Goal: Task Accomplishment & Management: Use online tool/utility

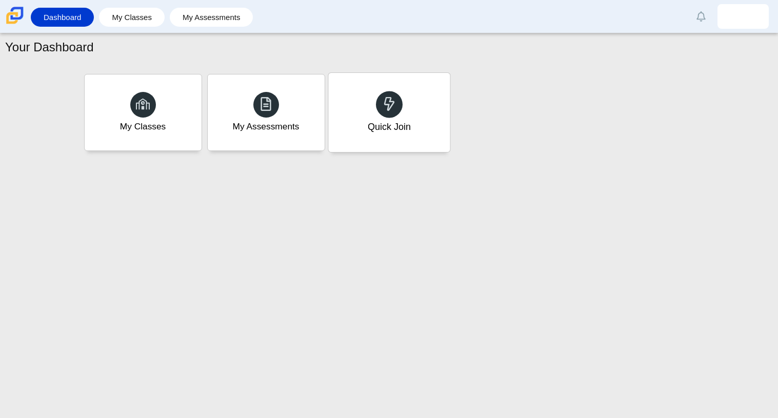
click at [379, 110] on div at bounding box center [389, 104] width 27 height 27
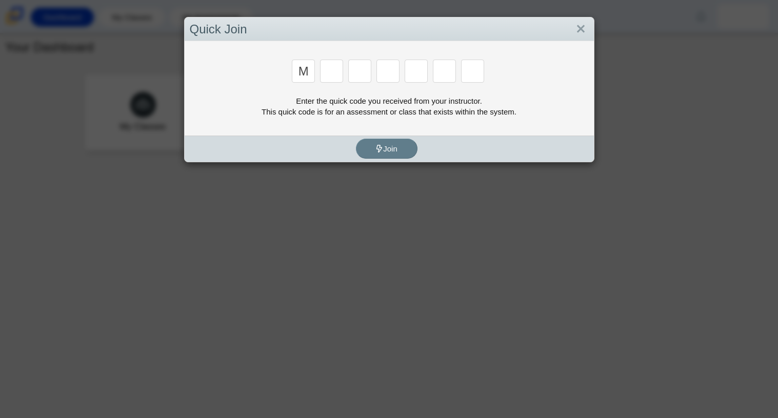
type input "m"
type input "7"
type input "e"
type input "3"
type input "e"
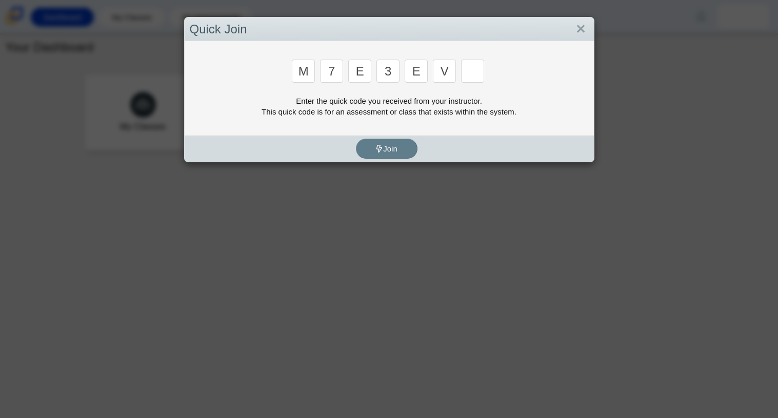
type input "v"
type input "w"
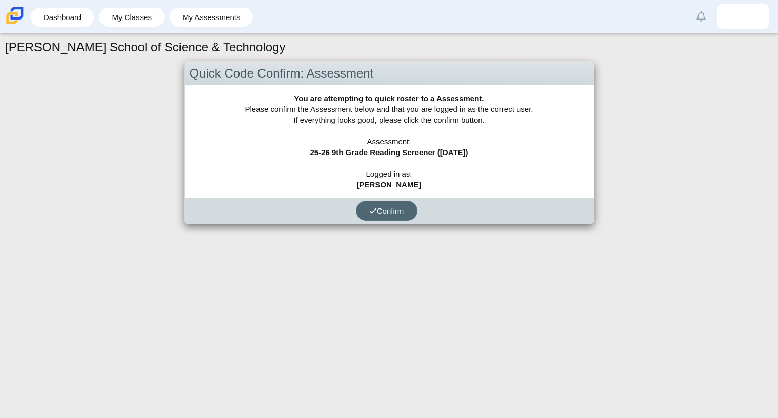
click at [382, 207] on span "Confirm" at bounding box center [386, 210] width 35 height 9
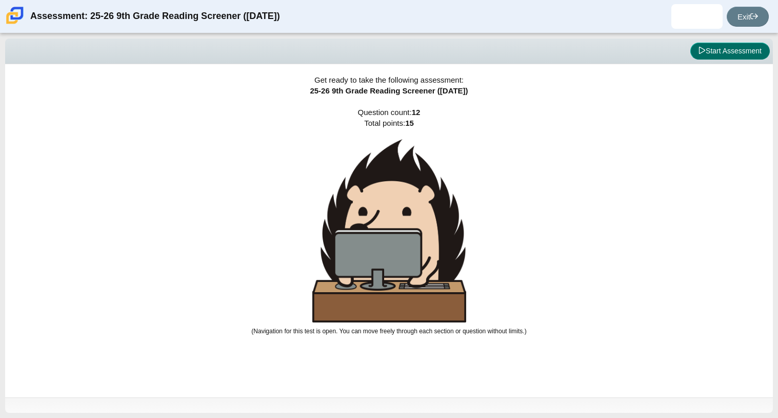
click at [708, 58] on button "Start Assessment" at bounding box center [730, 51] width 80 height 17
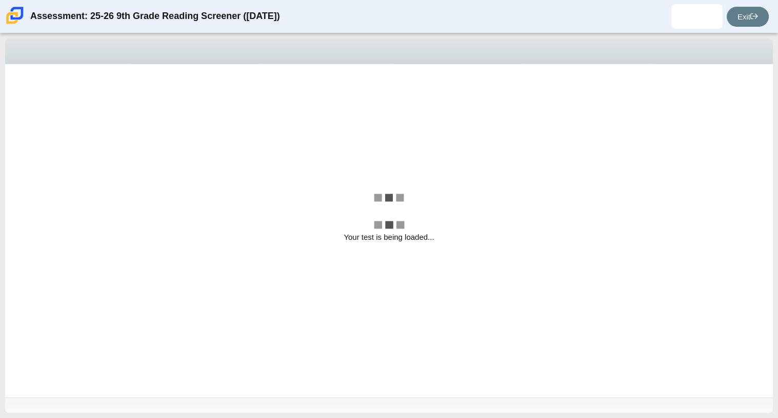
select select "ccc5b315-3c7c-471c-bf90-f22c8299c798"
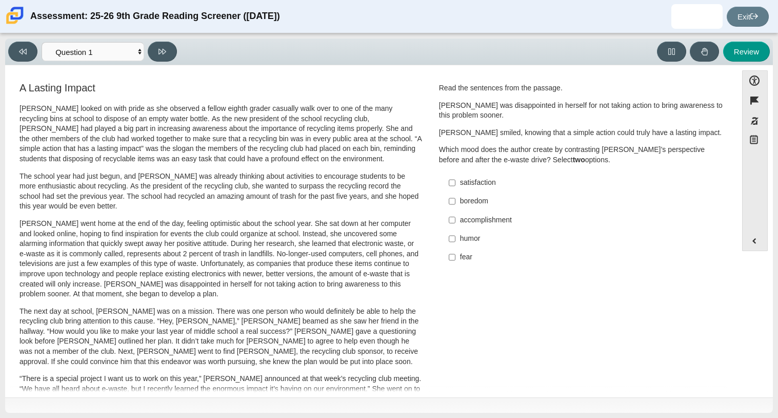
click at [515, 177] on label "satisfaction satisfaction" at bounding box center [583, 182] width 282 height 18
click at [456, 177] on input "satisfaction satisfaction" at bounding box center [452, 182] width 7 height 18
checkbox input "true"
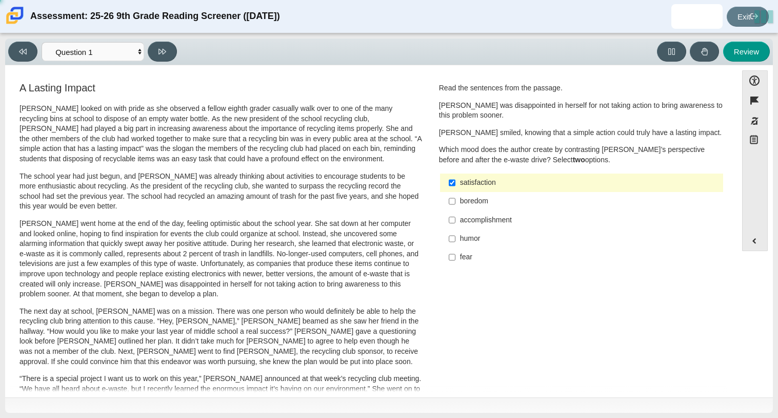
click at [575, 225] on div "accomplishment" at bounding box center [589, 220] width 259 height 10
click at [456, 225] on input "accomplishment accomplishment" at bounding box center [452, 219] width 7 height 18
checkbox input "true"
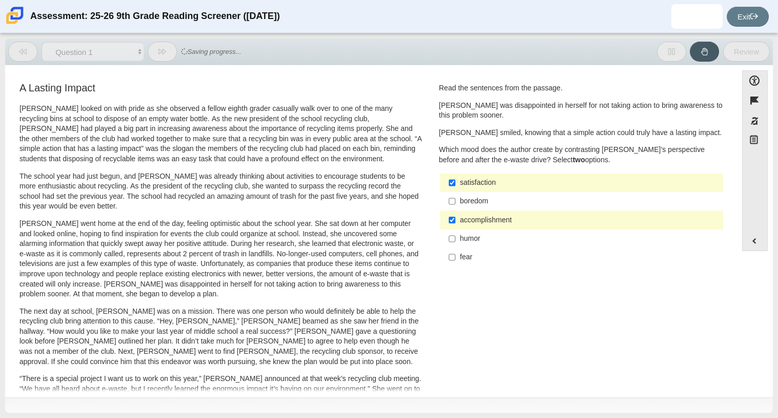
click at [135, 112] on p "Scarlett looked on with pride as she observed a fellow eighth grader casually w…" at bounding box center [220, 134] width 403 height 61
click at [151, 104] on p "Scarlett looked on with pride as she observed a fellow eighth grader casually w…" at bounding box center [220, 134] width 403 height 61
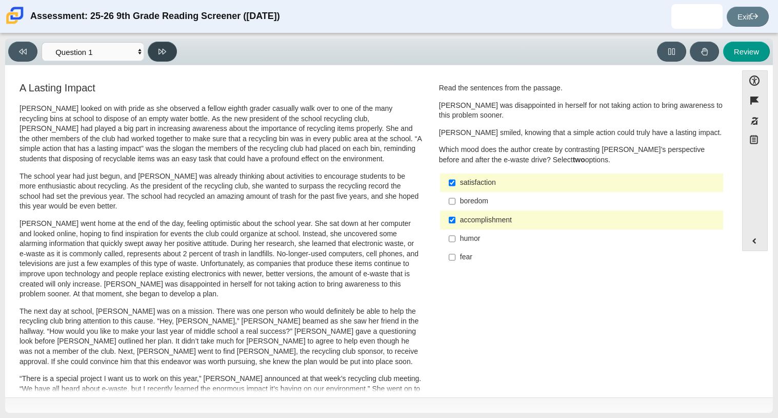
click at [160, 60] on button at bounding box center [162, 52] width 29 height 20
select select "0ff64528-ffd7-428d-b192-babfaadd44e8"
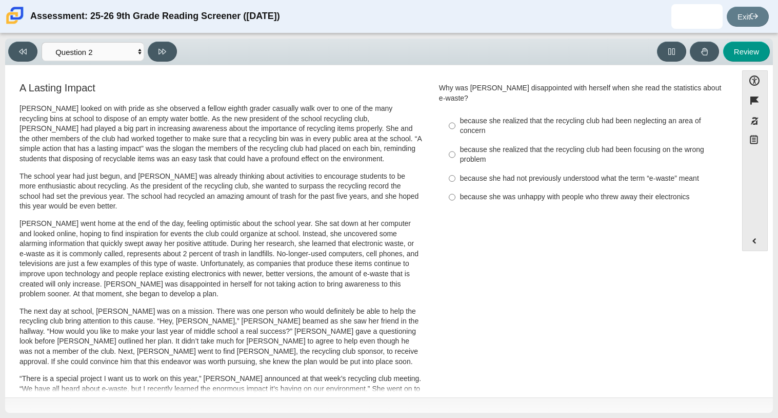
click at [469, 116] on div "because she realized that the recycling club had been neglecting an area of con…" at bounding box center [589, 126] width 259 height 20
click at [456, 113] on input "because she realized that the recycling club had been neglecting an area of con…" at bounding box center [452, 125] width 7 height 29
radio input "true"
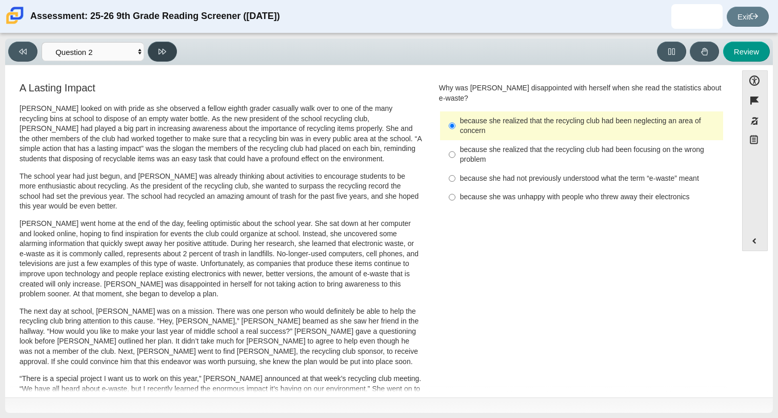
click at [172, 48] on button at bounding box center [162, 52] width 29 height 20
select select "7ce3d843-6974-4858-901c-1ff39630e843"
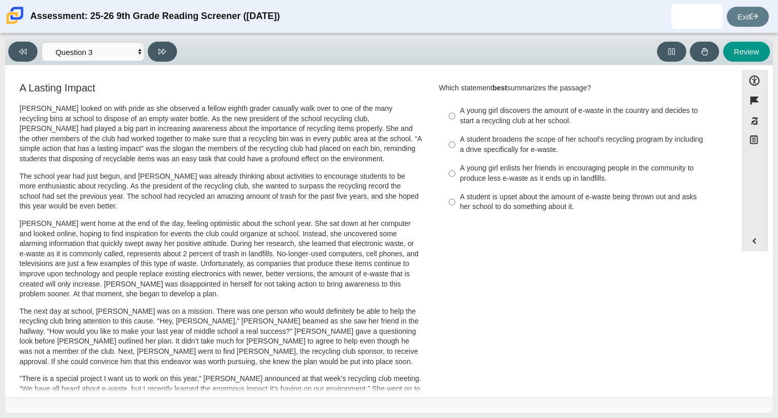
click at [460, 142] on div "A student broadens the scope of her school’s recycling program by including a d…" at bounding box center [589, 144] width 259 height 20
click at [456, 142] on input "A student broadens the scope of her school’s recycling program by including a d…" at bounding box center [452, 144] width 7 height 29
radio input "true"
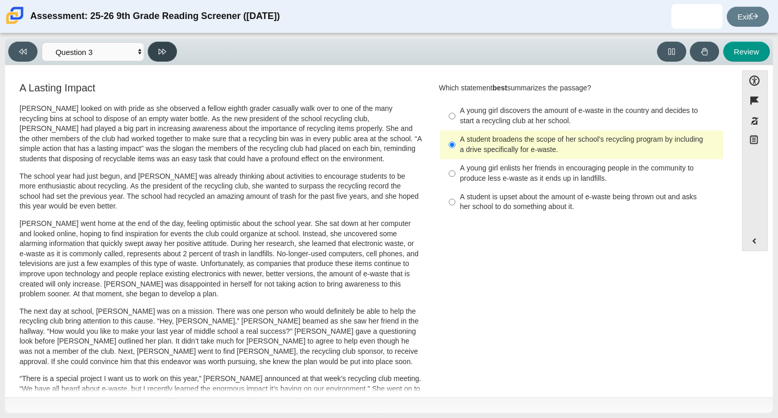
click at [166, 52] on icon at bounding box center [163, 52] width 8 height 8
select select "ca9ea0f1-49c5-4bd1-83b0-472c18652b42"
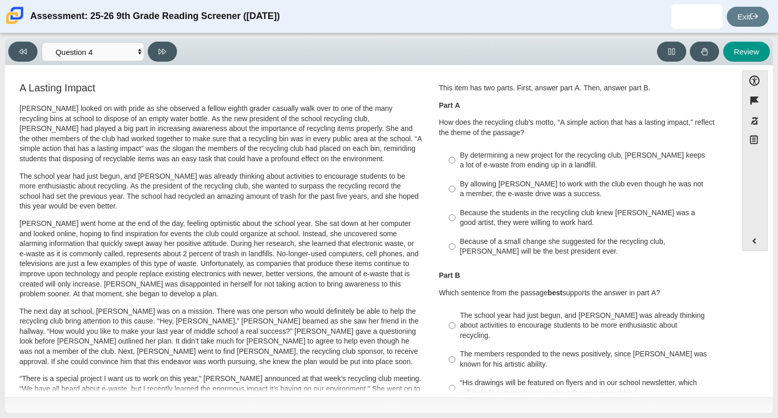
click at [464, 153] on div "By determining a new project for the recycling club, Scarlett keeps a lot of e-…" at bounding box center [589, 160] width 259 height 20
click at [456, 153] on input "By determining a new project for the recycling club, Scarlett keeps a lot of e-…" at bounding box center [452, 160] width 7 height 29
radio input "true"
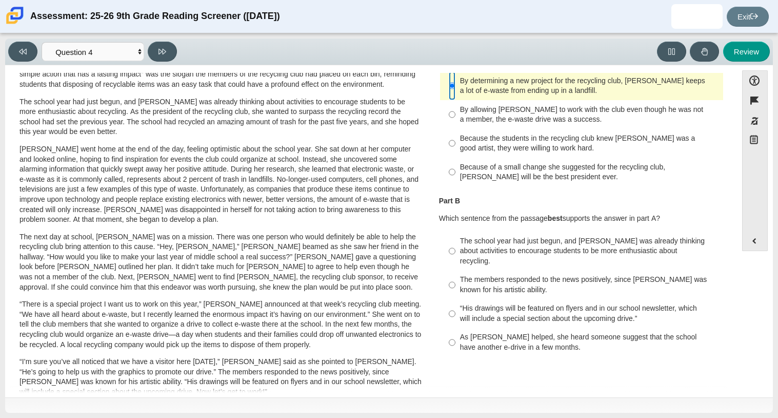
scroll to position [77, 0]
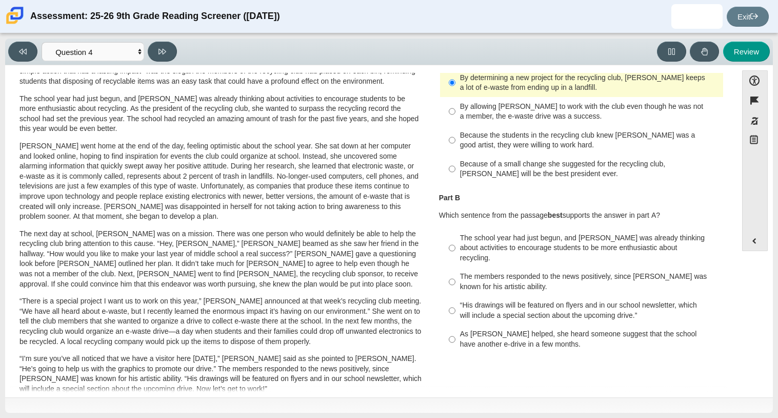
click at [568, 329] on div "As Scarlett helped, she heard someone suggest that the school have another e-dr…" at bounding box center [589, 339] width 259 height 20
click at [456, 328] on input "As Scarlett helped, she heard someone suggest that the school have another e-dr…" at bounding box center [452, 339] width 7 height 29
radio input "true"
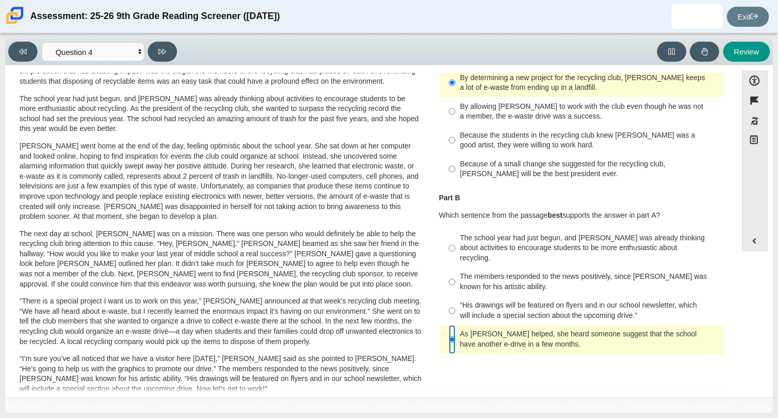
scroll to position [0, 0]
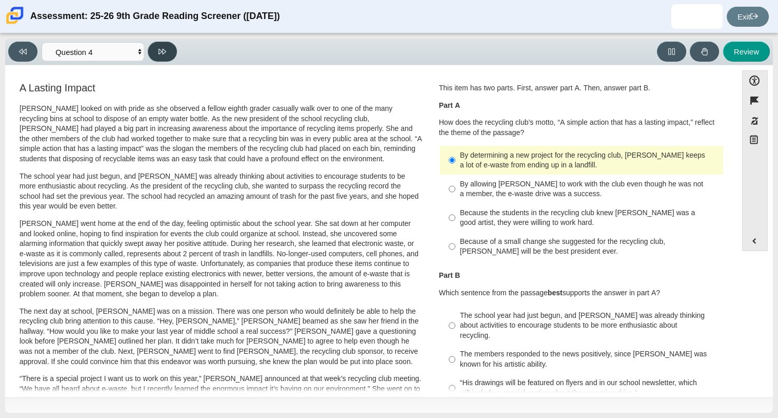
click at [165, 46] on button at bounding box center [162, 52] width 29 height 20
select select "e41f1a79-e29f-4095-8030-a53364015bed"
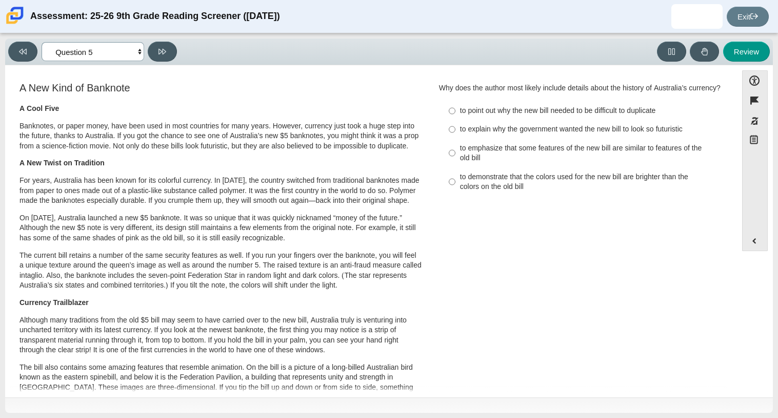
click at [135, 51] on select "Questions Question 1 Question 2 Question 3 Question 4 Question 5 Question 6 Que…" at bounding box center [93, 51] width 103 height 19
click at [512, 163] on div "to emphasize that some features of the new bill are similar to features of the …" at bounding box center [589, 153] width 259 height 20
click at [456, 163] on input "to emphasize that some features of the new bill are similar to features of the …" at bounding box center [452, 152] width 7 height 29
radio input "true"
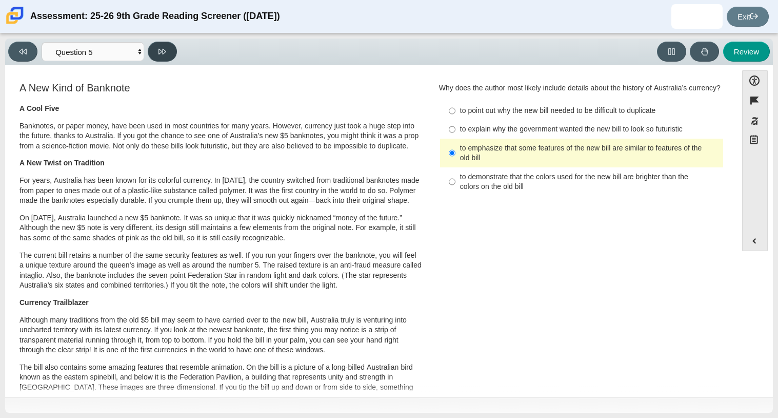
click at [164, 55] on button at bounding box center [162, 52] width 29 height 20
select select "69146e31-7b3d-4a3e-9ce6-f30c24342ae0"
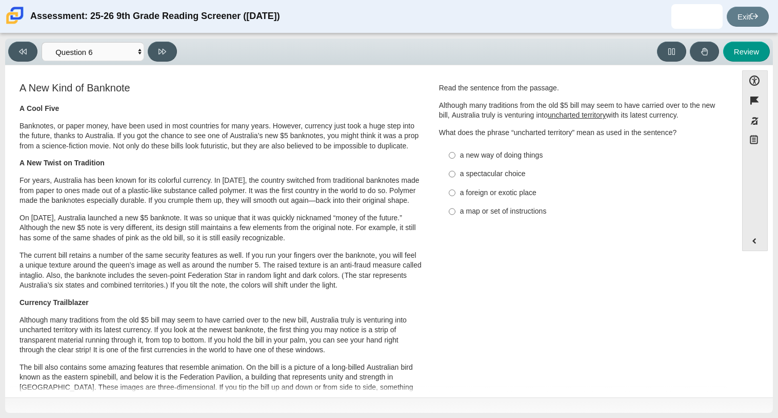
click at [484, 156] on div "a new way of doing things" at bounding box center [589, 155] width 259 height 10
click at [456, 156] on input "a new way of doing things a new way of doing things" at bounding box center [452, 155] width 7 height 18
radio input "true"
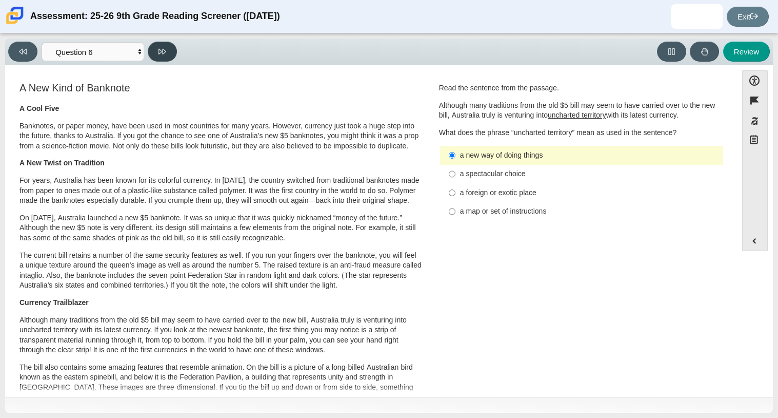
click at [155, 51] on button at bounding box center [162, 52] width 29 height 20
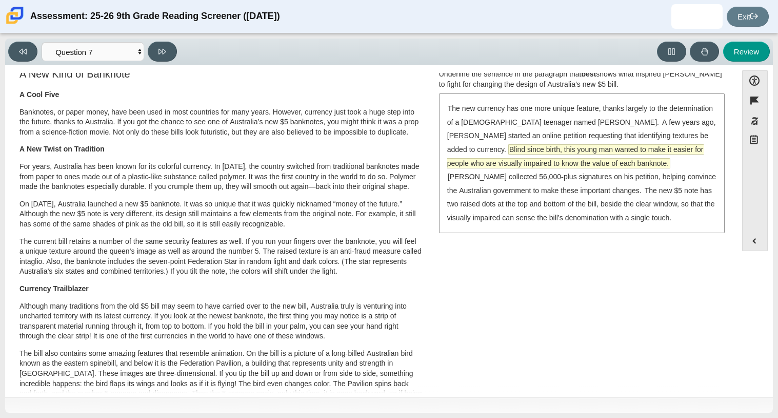
scroll to position [16, 0]
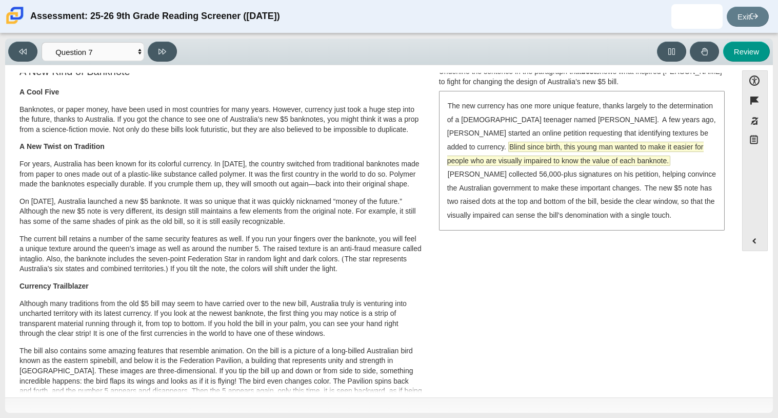
click at [639, 159] on span "Blind since birth, this young man wanted to make it easier for people who are v…" at bounding box center [575, 153] width 256 height 23
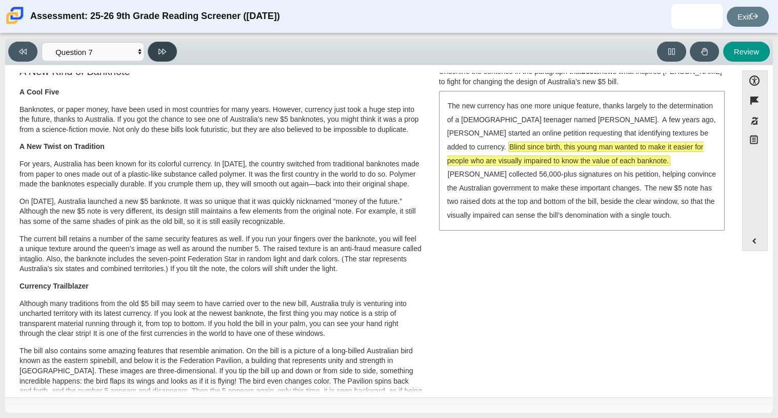
click at [161, 51] on icon at bounding box center [163, 52] width 8 height 6
select select "ea8338c2-a6a3-418e-a305-2b963b54a290"
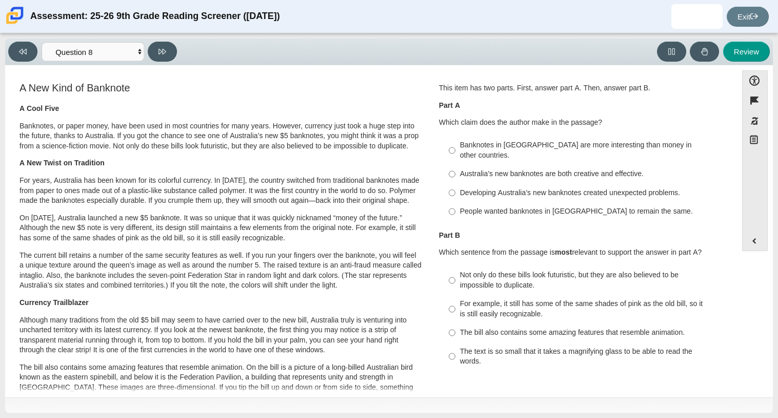
click at [595, 169] on div "Australia’s new banknotes are both creative and effective." at bounding box center [589, 174] width 259 height 10
click at [456, 165] on input "Australia’s new banknotes are both creative and effective. Australia’s new bank…" at bounding box center [452, 174] width 7 height 18
radio input "true"
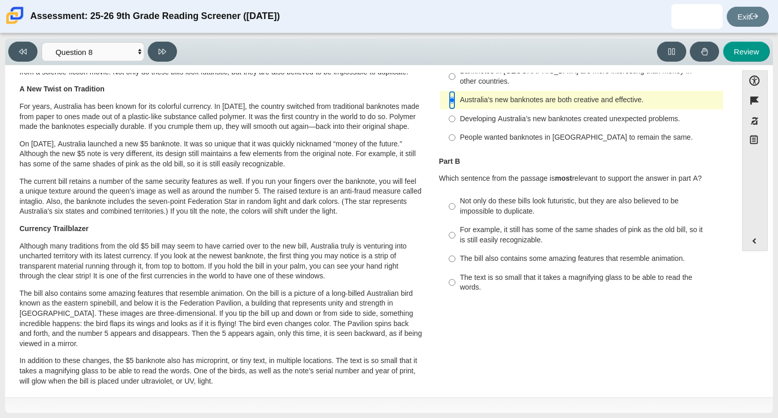
scroll to position [74, 0]
click at [549, 195] on div "Not only do these bills look futuristic, but they are also believed to be impos…" at bounding box center [589, 205] width 259 height 20
click at [456, 191] on input "Not only do these bills look futuristic, but they are also believed to be impos…" at bounding box center [452, 205] width 7 height 29
radio input "true"
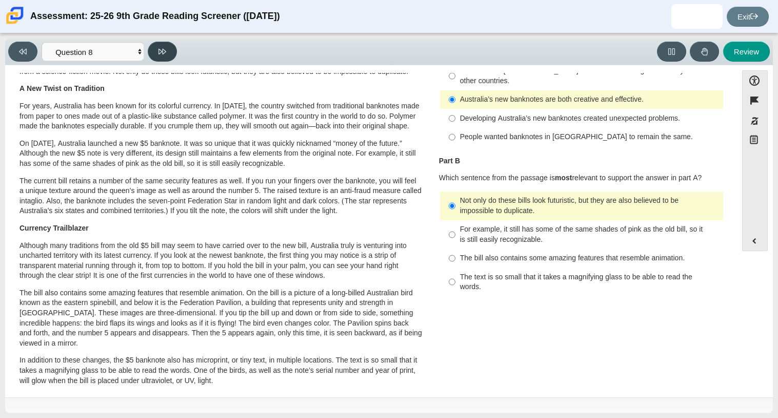
click at [167, 53] on button at bounding box center [162, 52] width 29 height 20
select select "89f058d6-b15c-4ef5-a4b3-fdaffb8868b6"
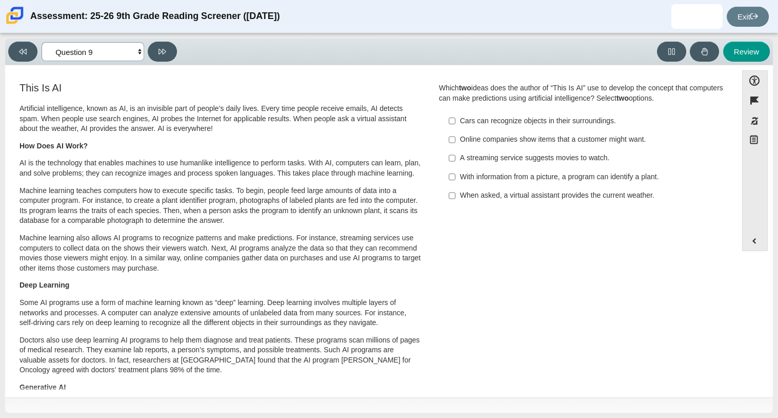
click at [98, 51] on select "Questions Question 1 Question 2 Question 3 Question 4 Question 5 Question 6 Que…" at bounding box center [93, 51] width 103 height 19
click at [84, 49] on select "Questions Question 1 Question 2 Question 3 Question 4 Question 5 Question 6 Que…" at bounding box center [93, 51] width 103 height 19
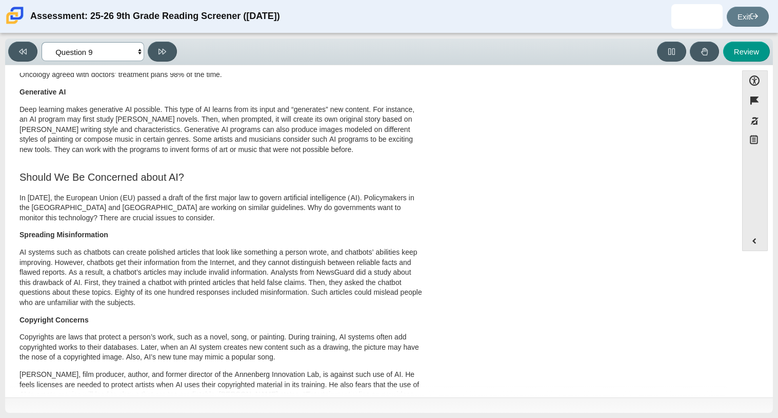
scroll to position [295, 0]
click at [193, 223] on p "In 2023, the European Union (EU) passed a draft of the first major law to gover…" at bounding box center [220, 207] width 403 height 30
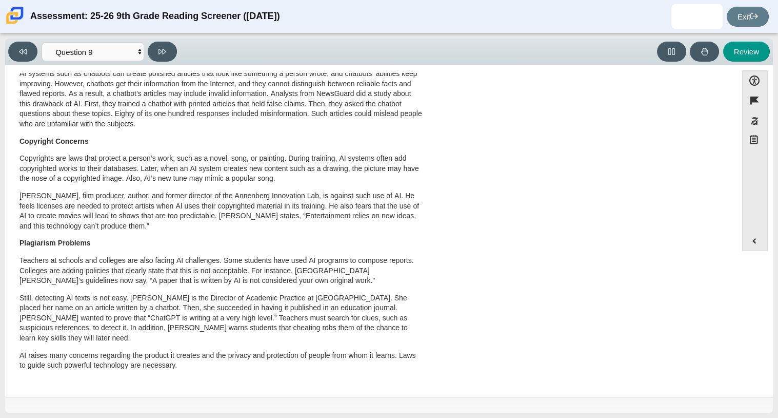
scroll to position [483, 0]
click at [226, 280] on p "Teachers at schools and colleges are also facing AI challenges. Some students h…" at bounding box center [220, 270] width 403 height 30
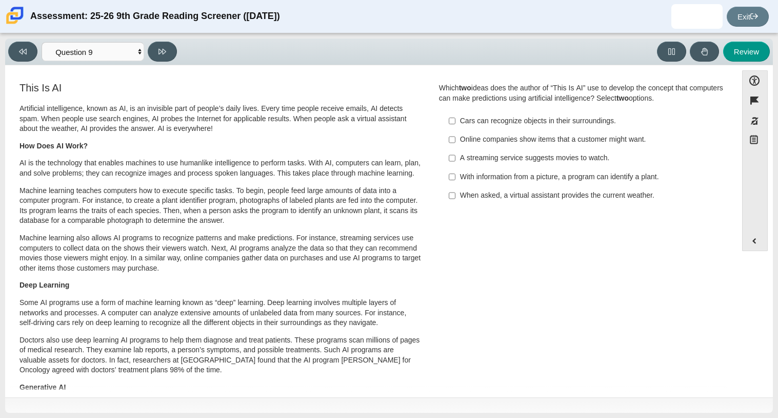
click at [481, 139] on div "Online companies show items that a customer might want." at bounding box center [589, 139] width 259 height 10
click at [456, 139] on input "Online companies show items that a customer might want. Online companies show i…" at bounding box center [452, 139] width 7 height 18
checkbox input "true"
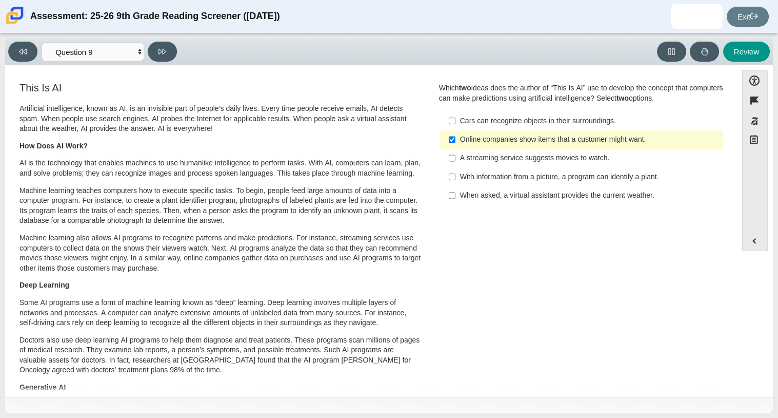
click at [493, 157] on div "A streaming service suggests movies to watch." at bounding box center [589, 158] width 259 height 10
click at [456, 157] on input "A streaming service suggests movies to watch. A streaming service suggests movi…" at bounding box center [452, 158] width 7 height 18
checkbox input "true"
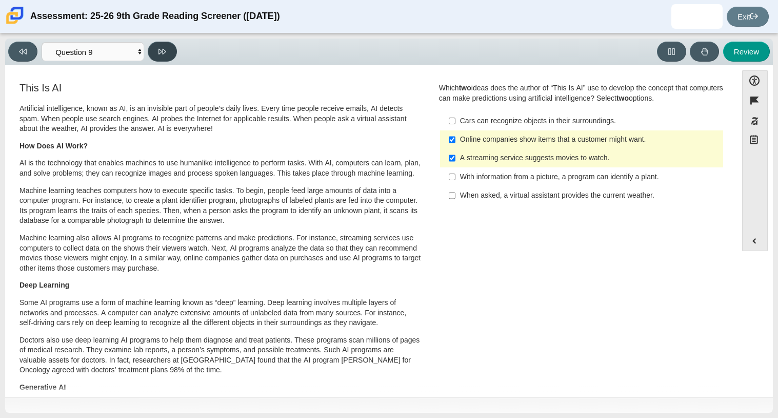
click at [162, 59] on button at bounding box center [162, 52] width 29 height 20
select select "cdf3c14e-a918-44d1-9b63-3db0fa81641e"
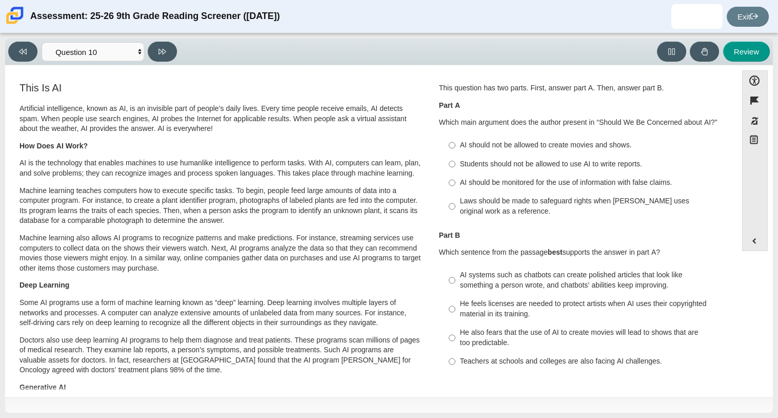
click at [518, 211] on div "Laws should be made to safeguard rights when AI uses original work as a referen…" at bounding box center [589, 206] width 259 height 20
click at [456, 211] on input "Laws should be made to safeguard rights when AI uses original work as a referen…" at bounding box center [452, 206] width 7 height 29
radio input "true"
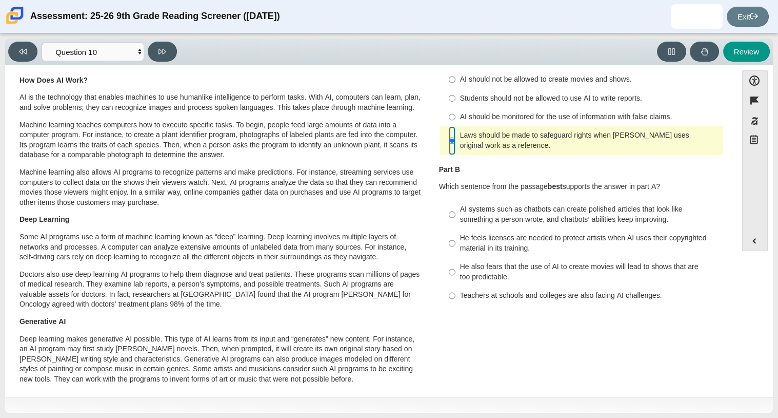
scroll to position [121, 0]
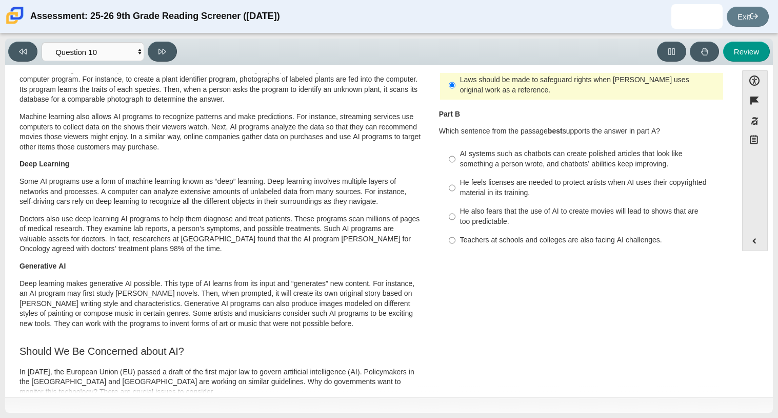
click at [536, 189] on div "He feels licenses are needed to protect artists when AI uses their copyrighted …" at bounding box center [589, 187] width 259 height 20
click at [456, 189] on input "He feels licenses are needed to protect artists when AI uses their copyrighted …" at bounding box center [452, 187] width 7 height 29
radio input "true"
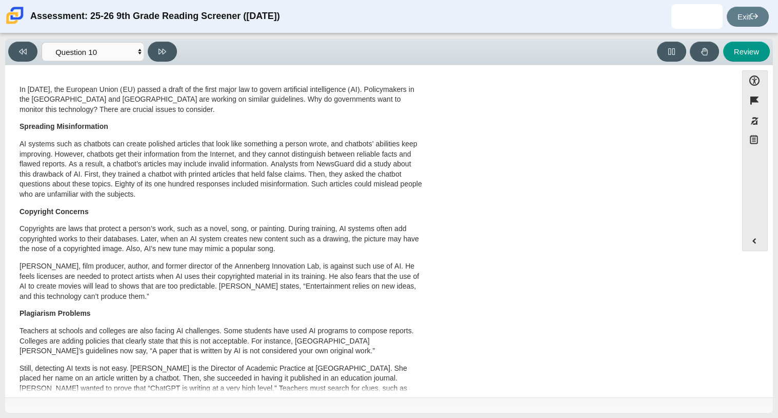
scroll to position [397, 0]
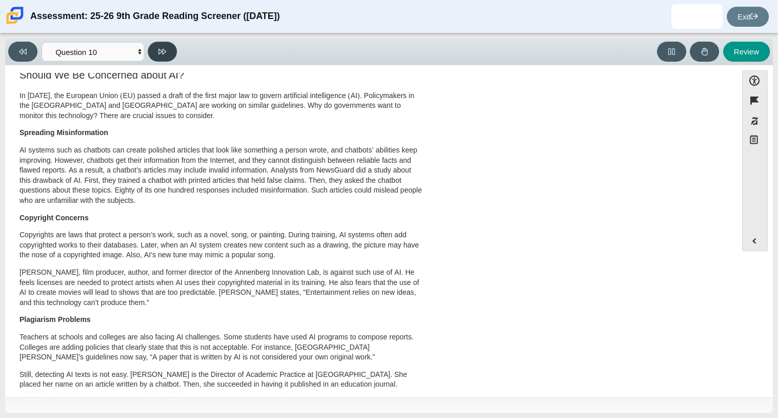
click at [155, 54] on button at bounding box center [162, 52] width 29 height 20
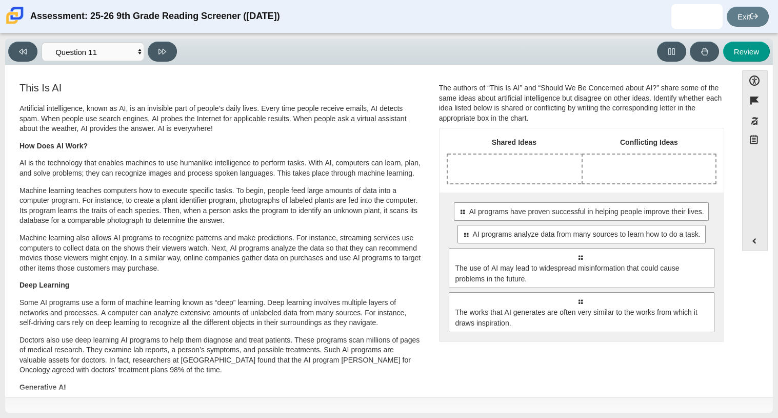
click at [589, 102] on div "The authors of “This Is AI” and “Should We Be Concerned about AI?” share some o…" at bounding box center [581, 103] width 285 height 40
click at [567, 189] on div "Shared Ideas Conflicting Ideas Select to move response to a response input area…" at bounding box center [582, 234] width 284 height 213
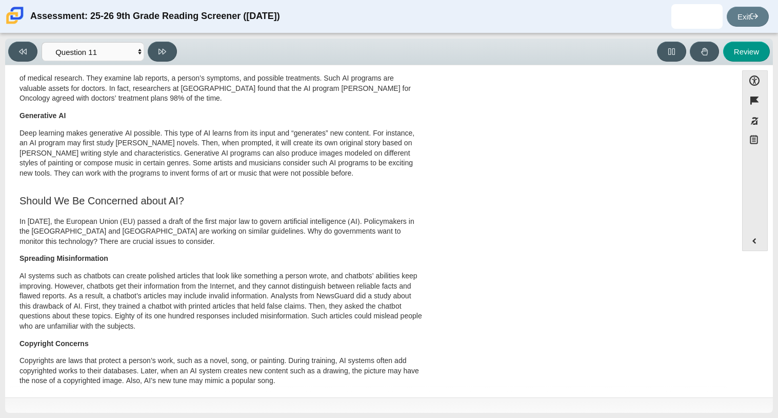
scroll to position [0, 0]
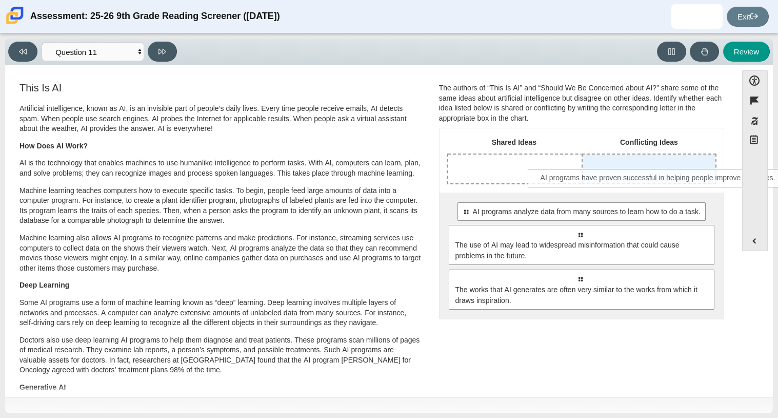
drag, startPoint x: 542, startPoint y: 212, endPoint x: 621, endPoint y: 179, distance: 85.9
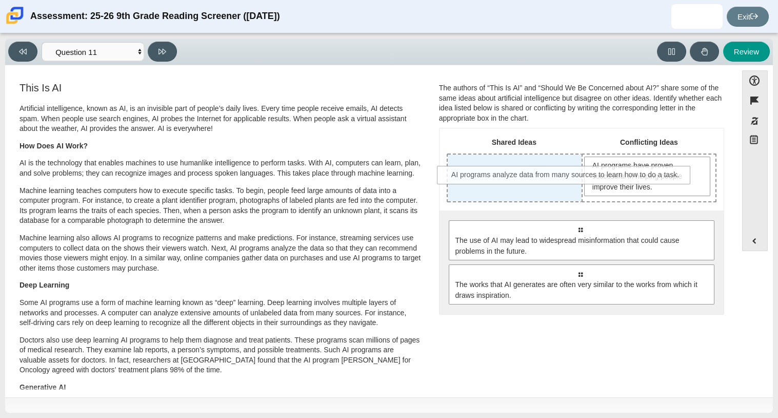
drag, startPoint x: 458, startPoint y: 221, endPoint x: 444, endPoint y: 166, distance: 56.7
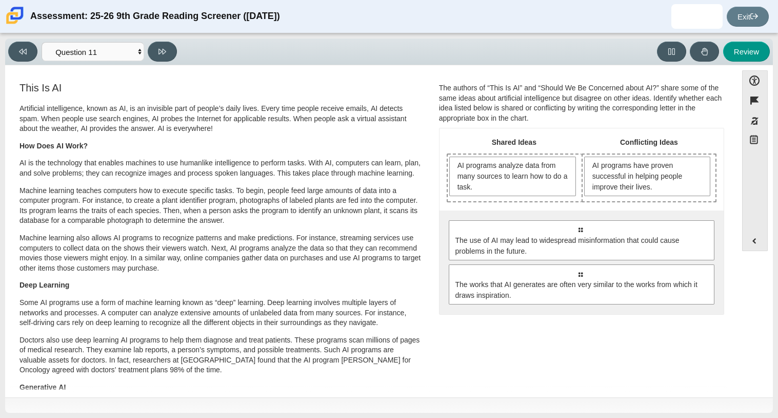
click at [431, 200] on div "Question The authors of “This Is AI” and “Should We Be Concerned about AI?” sha…" at bounding box center [581, 201] width 301 height 240
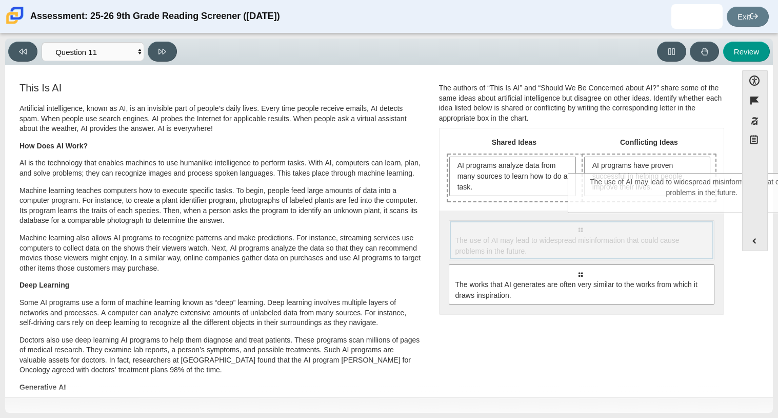
drag, startPoint x: 525, startPoint y: 248, endPoint x: 647, endPoint y: 202, distance: 130.7
click at [647, 202] on div "Shared Ideas Conflicting Ideas AI programs analyze data from many sources to le…" at bounding box center [582, 220] width 284 height 185
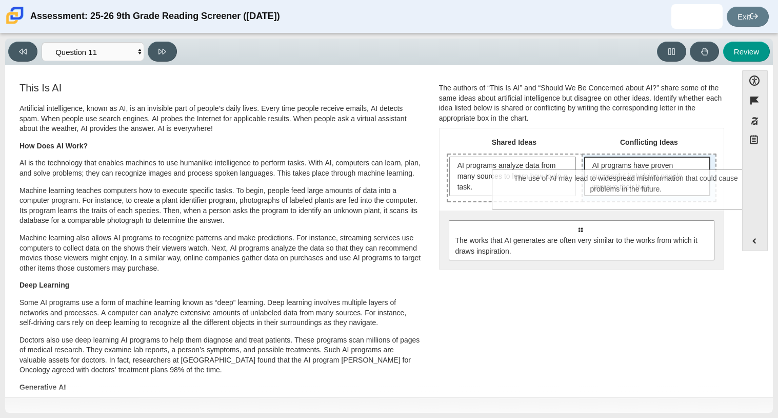
drag, startPoint x: 594, startPoint y: 232, endPoint x: 641, endPoint y: 184, distance: 67.5
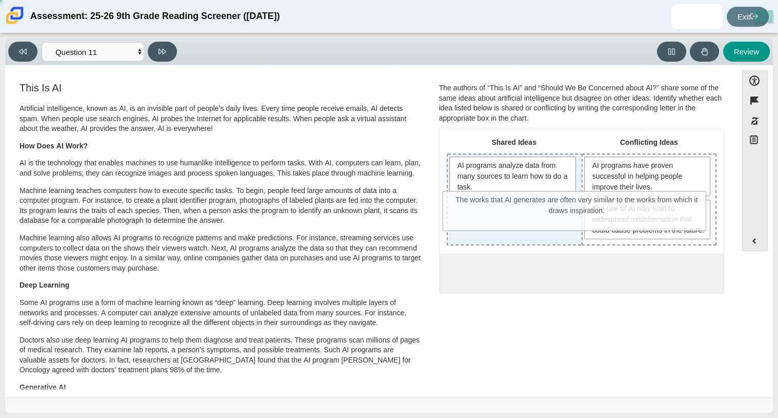
drag, startPoint x: 463, startPoint y: 291, endPoint x: 460, endPoint y: 208, distance: 82.6
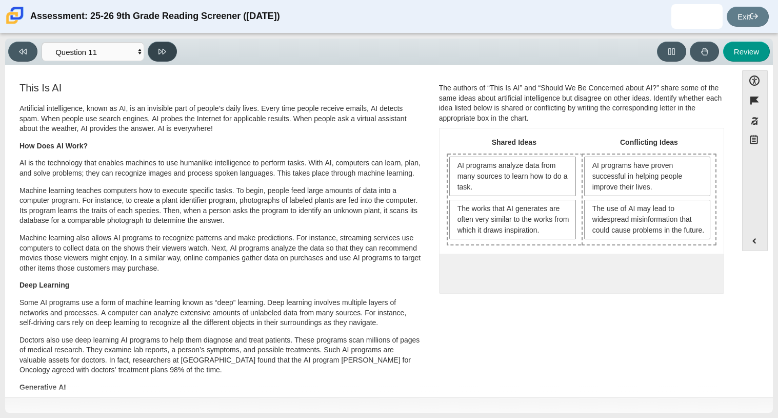
click at [170, 57] on button at bounding box center [162, 52] width 29 height 20
select select "c3effed4-44ce-4a19-bd96-1787f34e9b4c"
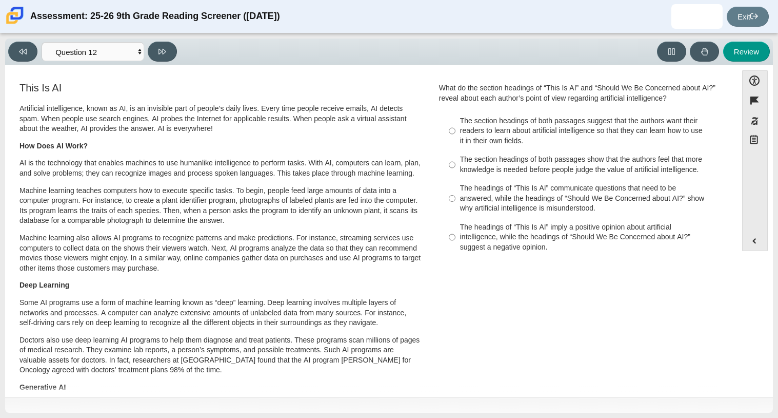
click at [533, 163] on div "The section headings of both passages show that the authors feel that more know…" at bounding box center [589, 164] width 259 height 20
click at [456, 163] on input "The section headings of both passages show that the authors feel that more know…" at bounding box center [452, 164] width 7 height 29
radio input "true"
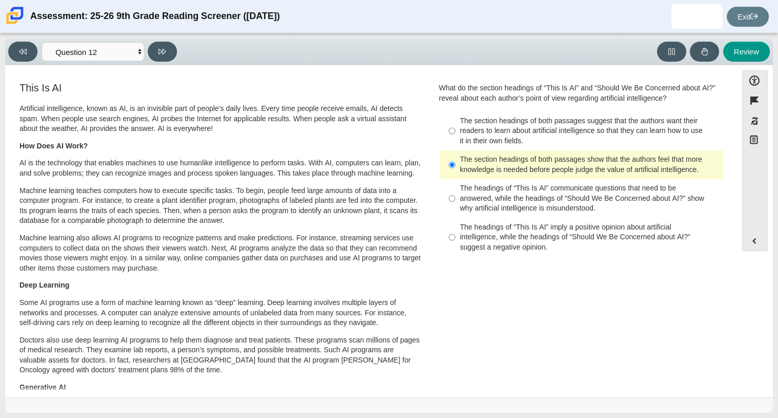
click at [491, 235] on div "The headings of “This Is AI” imply a positive opinion about artificial intellig…" at bounding box center [589, 237] width 259 height 30
click at [456, 235] on input "The headings of “This Is AI” imply a positive opinion about artificial intellig…" at bounding box center [452, 236] width 7 height 39
radio input "true"
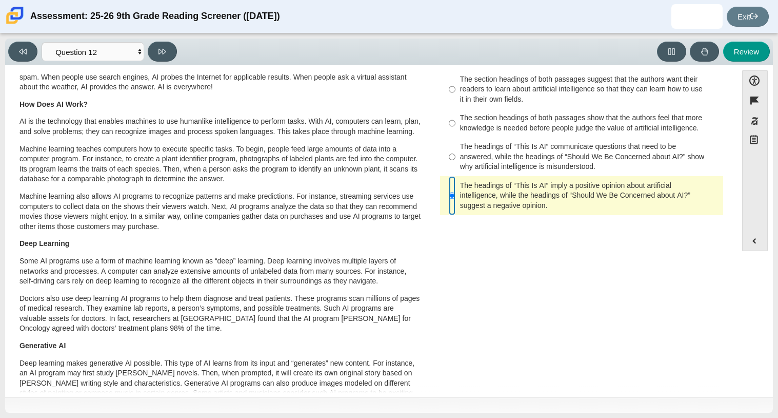
scroll to position [47, 0]
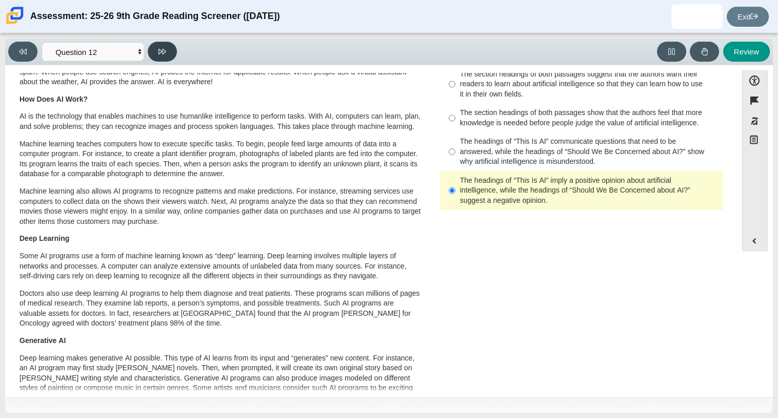
click at [170, 55] on button at bounding box center [162, 52] width 29 height 20
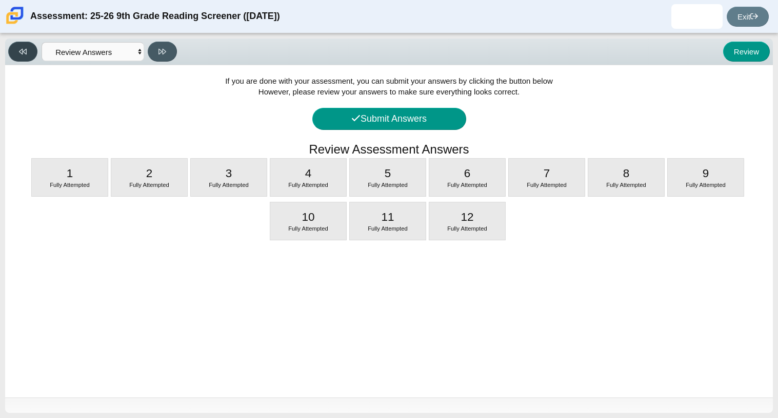
click at [18, 57] on button at bounding box center [22, 52] width 29 height 20
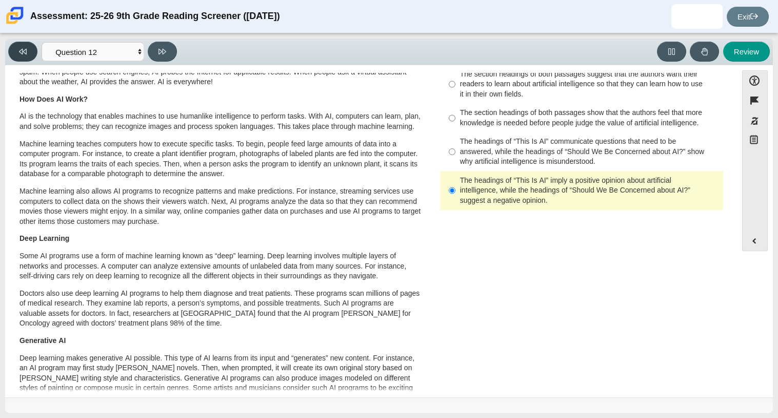
scroll to position [0, 0]
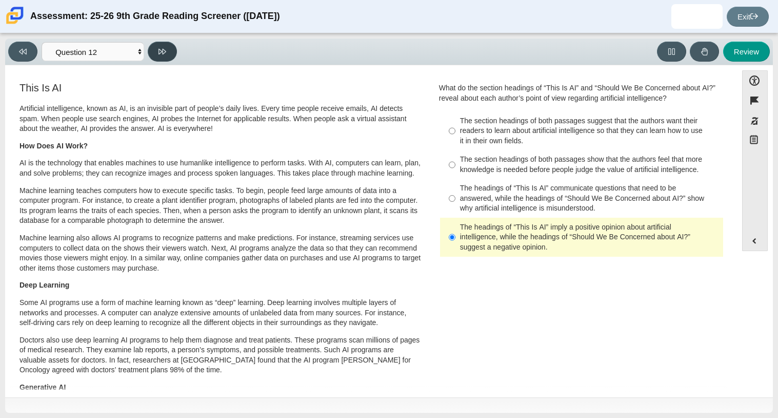
click at [159, 54] on icon at bounding box center [163, 52] width 8 height 8
select select "review"
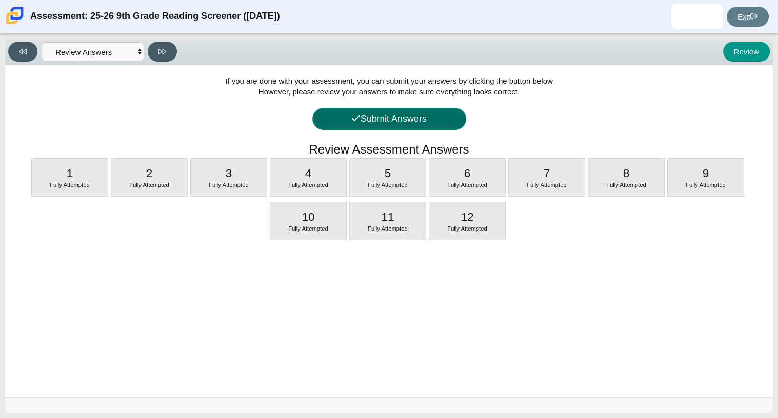
click at [333, 119] on button "Submit Answers" at bounding box center [389, 119] width 154 height 22
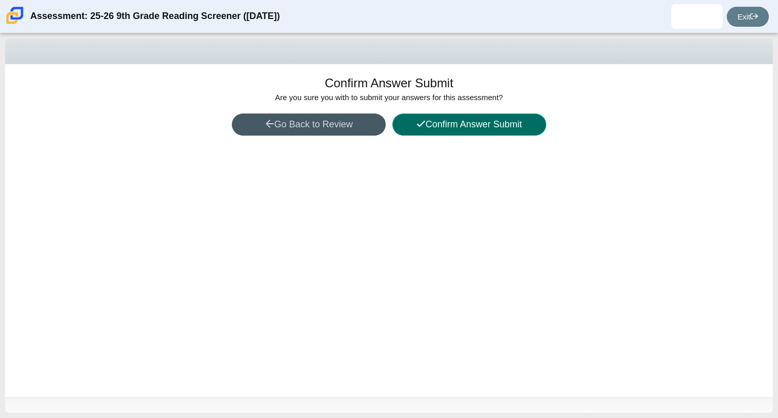
click at [443, 122] on button "Confirm Answer Submit" at bounding box center [469, 124] width 154 height 22
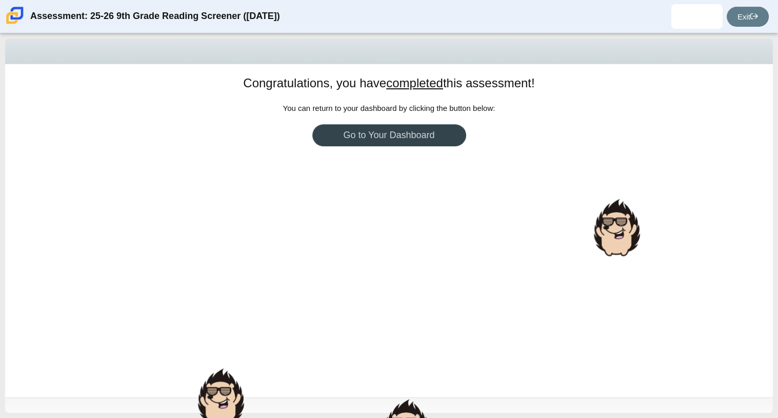
click at [370, 125] on link "Go to Your Dashboard" at bounding box center [389, 135] width 154 height 22
